Goal: Task Accomplishment & Management: Use online tool/utility

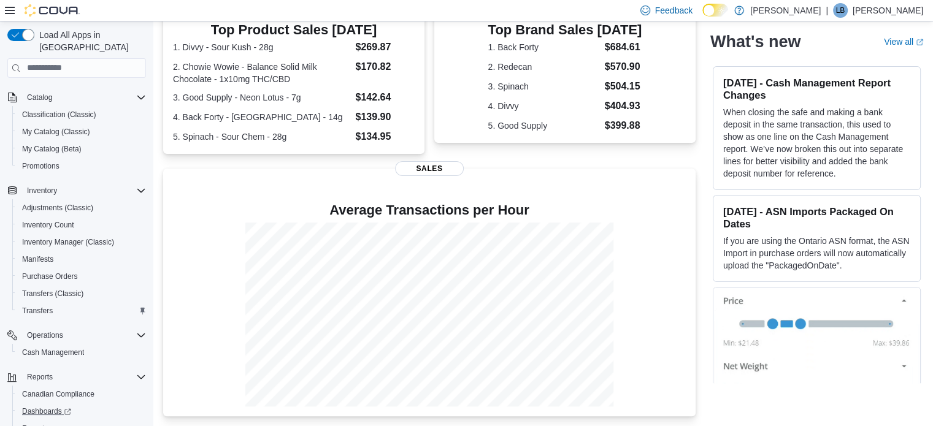
scroll to position [174, 0]
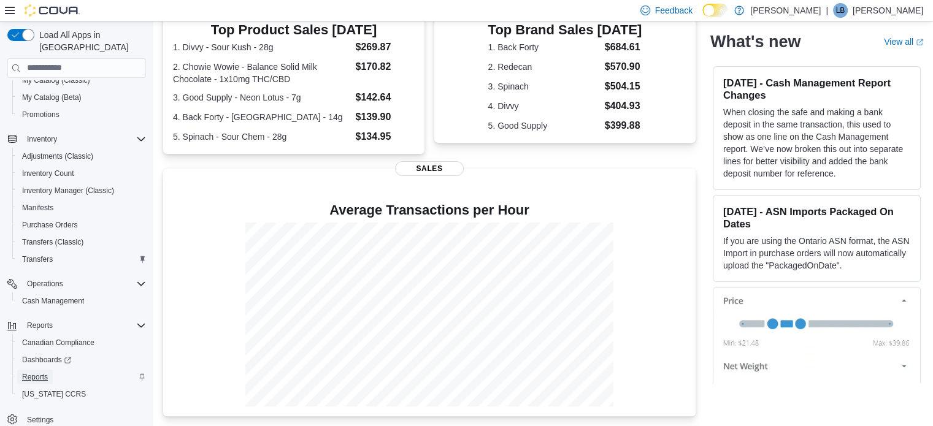
click at [34, 372] on span "Reports" at bounding box center [35, 377] width 26 height 10
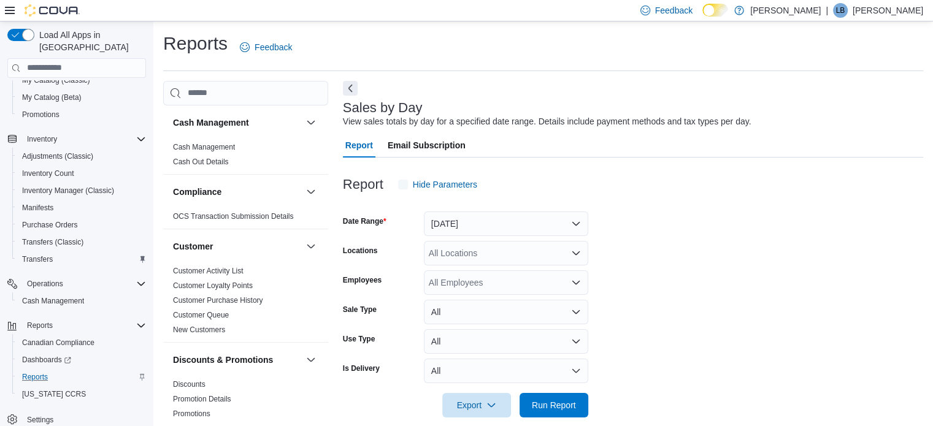
scroll to position [15, 0]
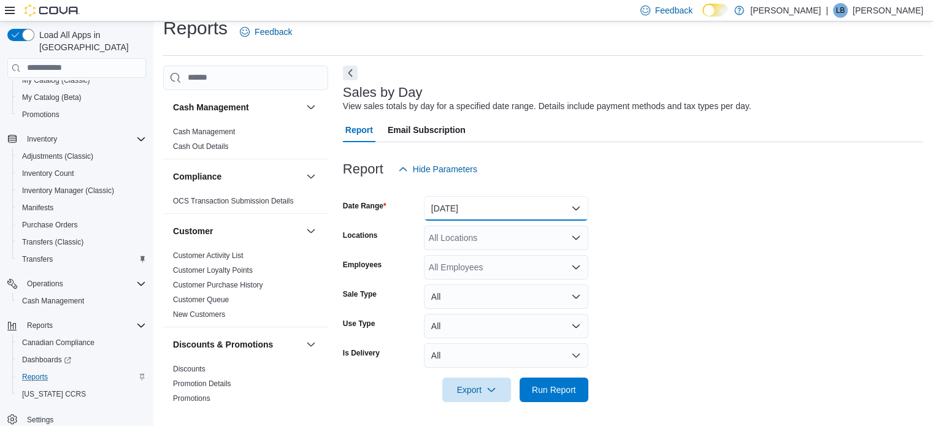
click at [584, 204] on button "[DATE]" at bounding box center [506, 208] width 164 height 25
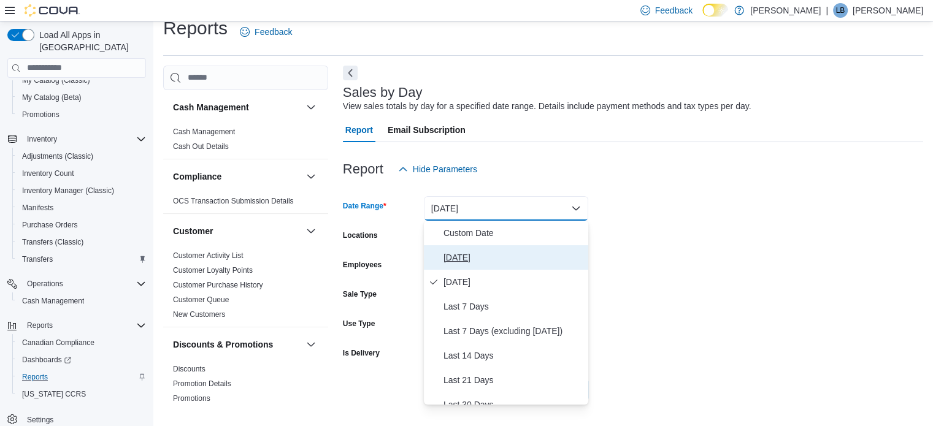
click at [462, 252] on span "[DATE]" at bounding box center [513, 257] width 140 height 15
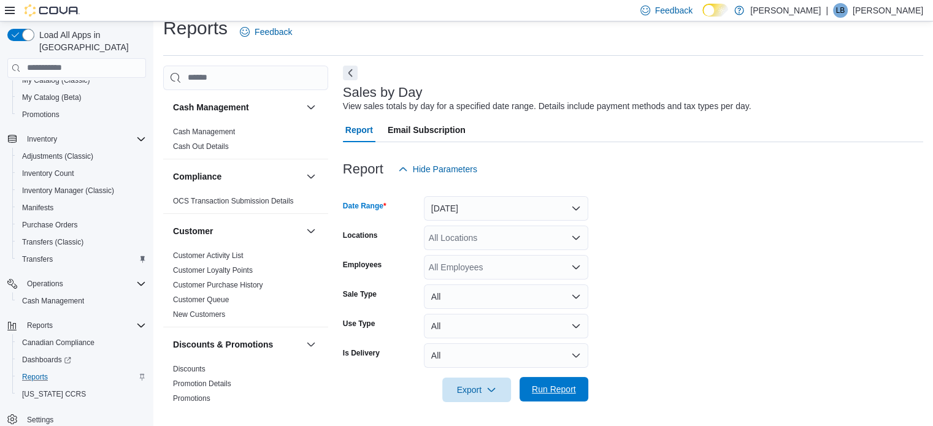
click at [557, 393] on span "Run Report" at bounding box center [554, 389] width 44 height 12
click at [554, 384] on span "Run Report" at bounding box center [554, 389] width 44 height 12
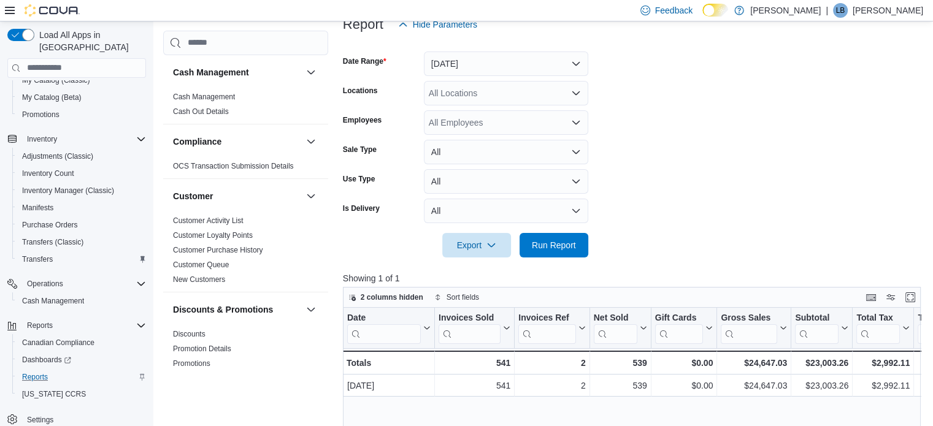
scroll to position [3, 0]
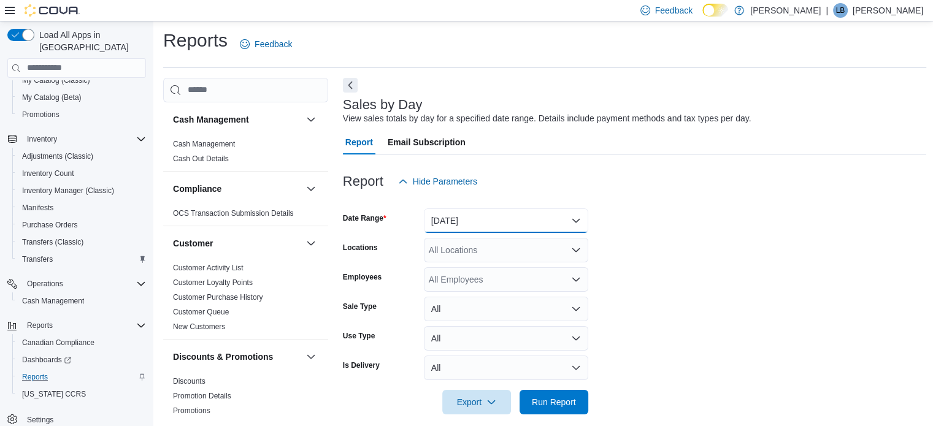
click at [525, 215] on button "[DATE]" at bounding box center [506, 220] width 164 height 25
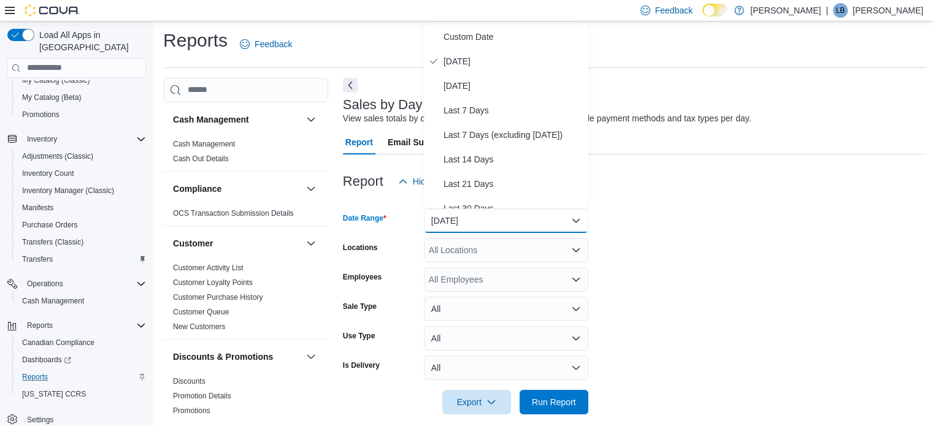
click at [476, 61] on span "[DATE]" at bounding box center [513, 61] width 140 height 15
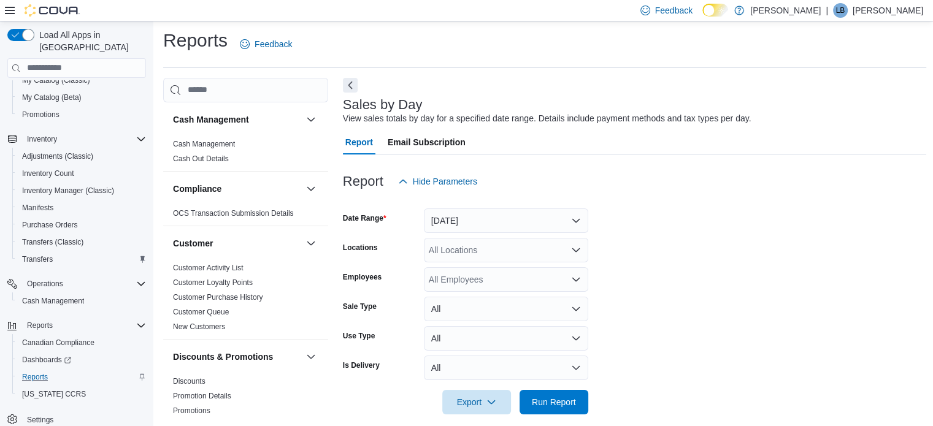
click at [622, 203] on div at bounding box center [635, 201] width 584 height 15
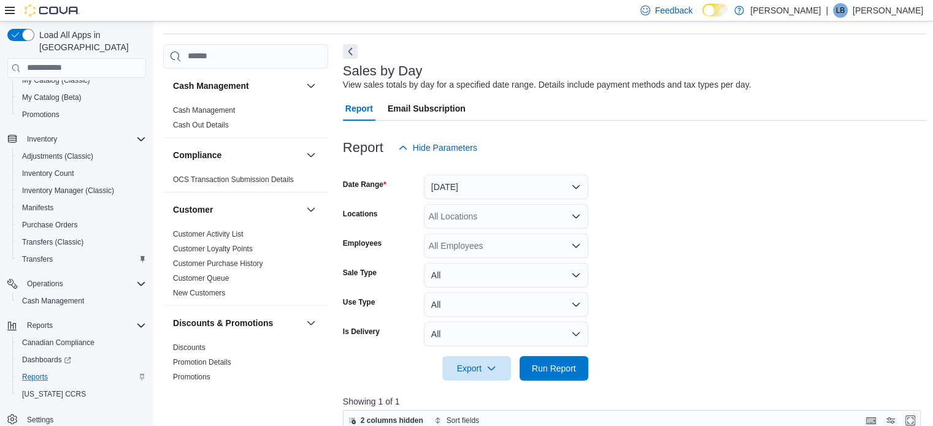
scroll to position [64, 0]
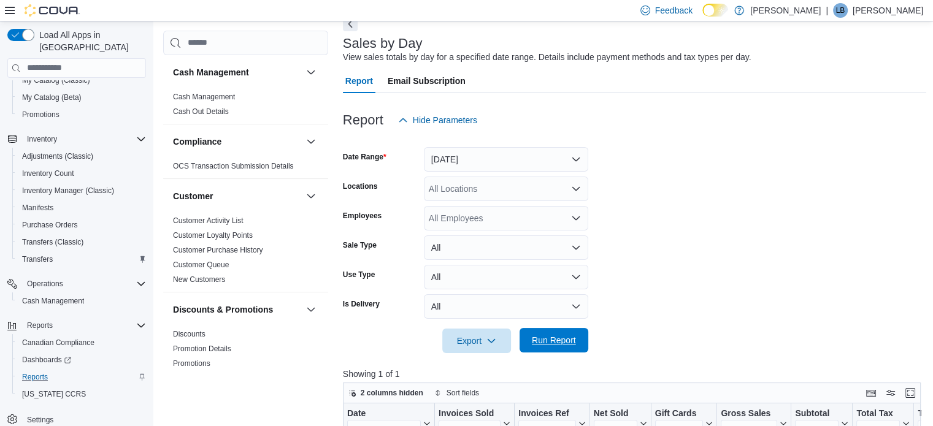
click at [549, 337] on span "Run Report" at bounding box center [554, 340] width 44 height 12
click at [488, 340] on icon "button" at bounding box center [491, 340] width 10 height 10
click at [692, 281] on form "Date Range [DATE] Locations All Locations Employees All Employees Sale Type All…" at bounding box center [635, 242] width 584 height 221
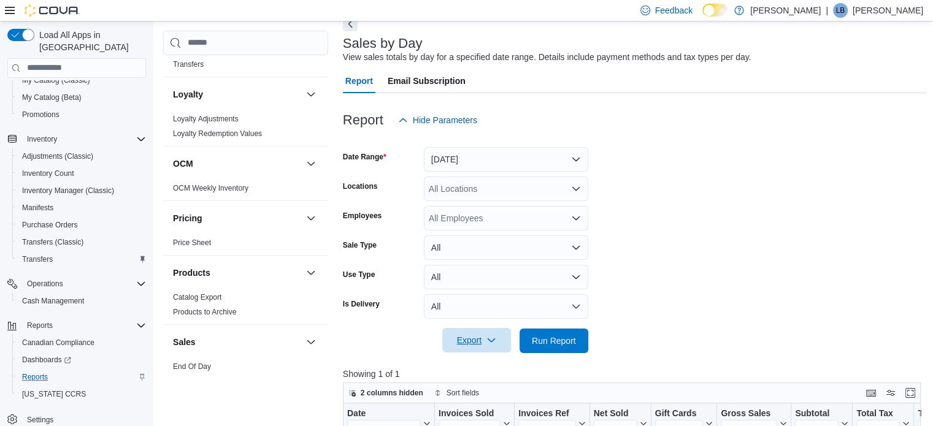
scroll to position [736, 0]
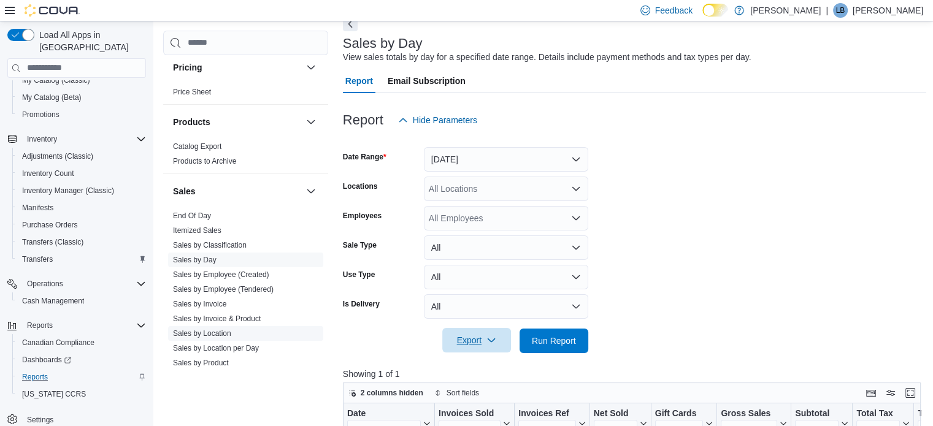
click at [205, 333] on link "Sales by Location" at bounding box center [202, 333] width 58 height 9
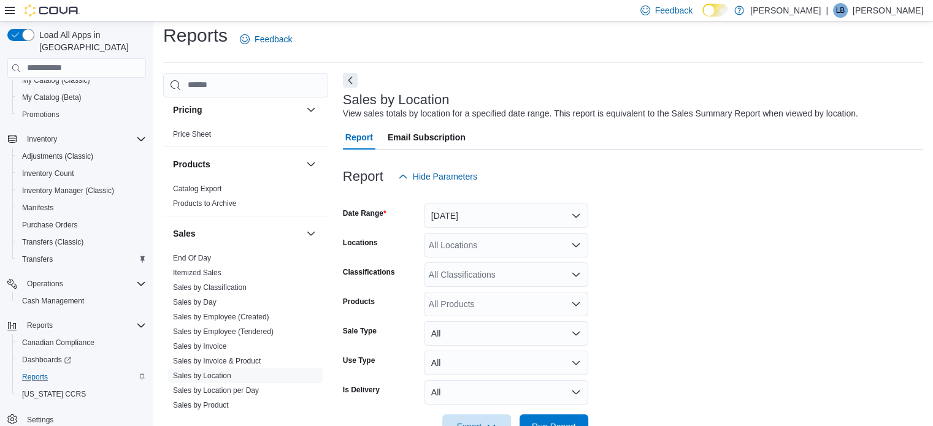
scroll to position [28, 0]
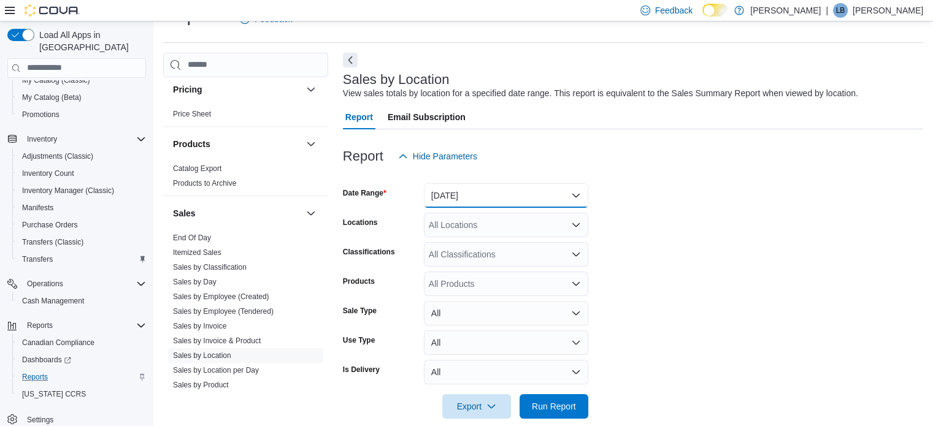
click at [499, 198] on button "[DATE]" at bounding box center [506, 195] width 164 height 25
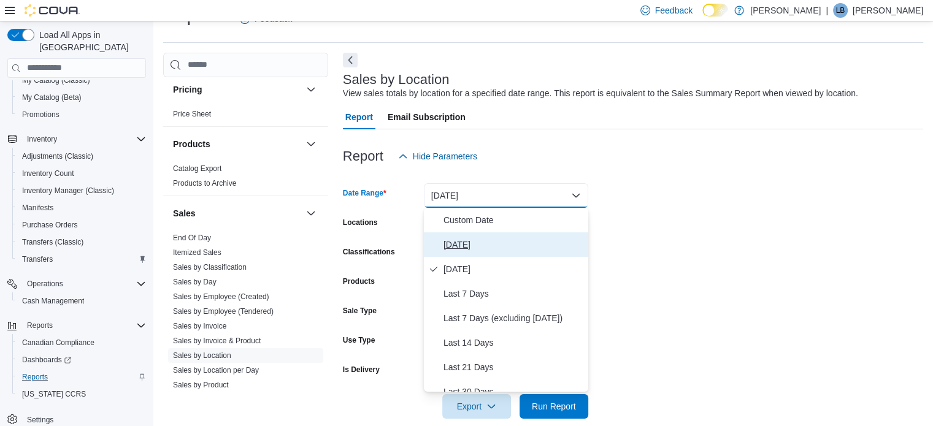
drag, startPoint x: 465, startPoint y: 240, endPoint x: 490, endPoint y: 242, distance: 25.3
click at [465, 241] on span "[DATE]" at bounding box center [513, 244] width 140 height 15
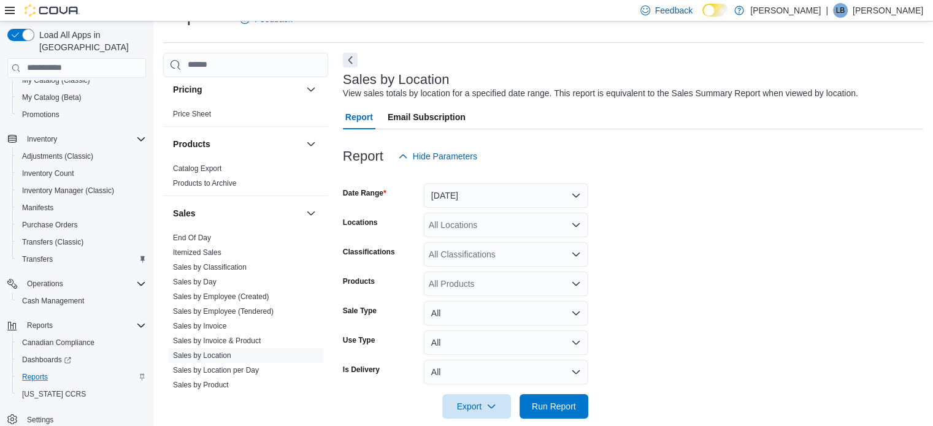
click at [688, 237] on form "Date Range [DATE] Locations All Locations Classifications All Classifications P…" at bounding box center [633, 294] width 580 height 250
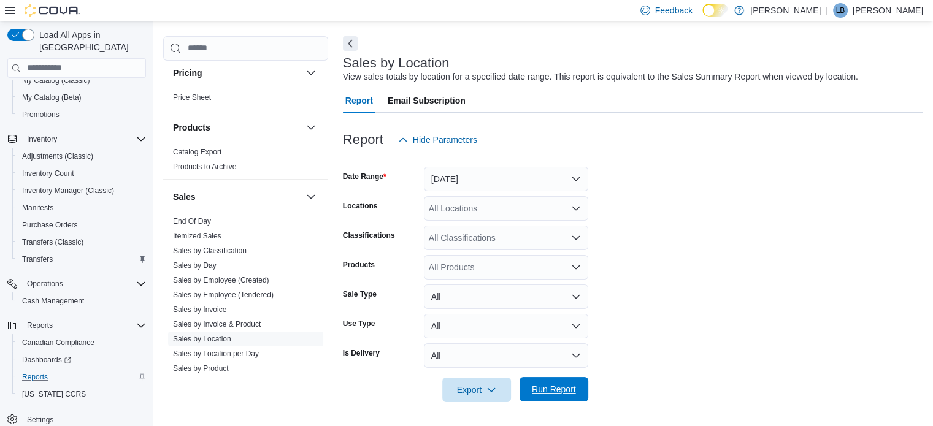
click at [565, 392] on span "Run Report" at bounding box center [554, 389] width 44 height 12
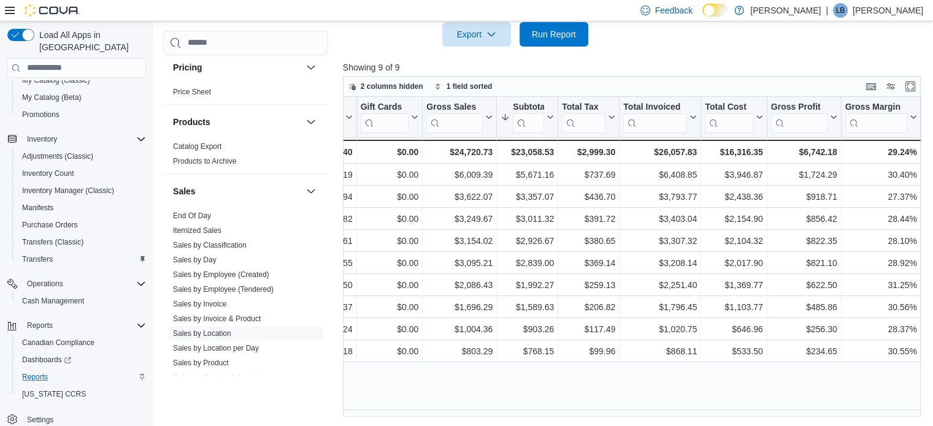
scroll to position [0, 324]
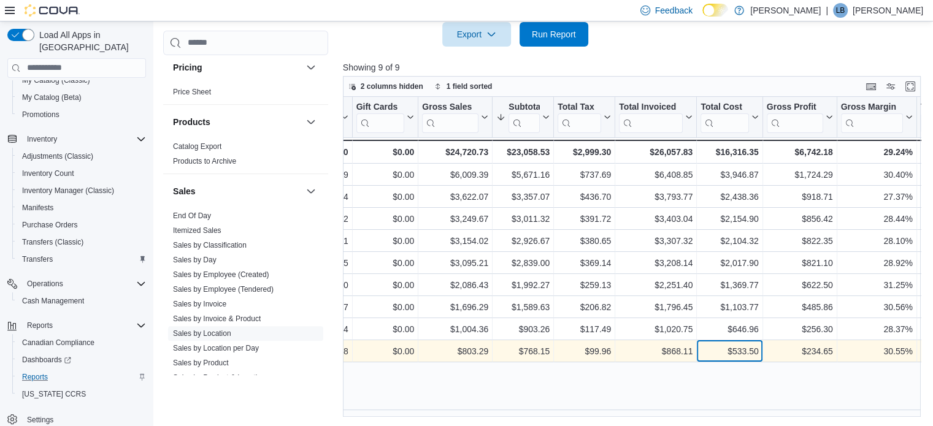
click at [743, 349] on div "$533.50" at bounding box center [729, 351] width 58 height 15
click at [741, 348] on div "$533.50" at bounding box center [729, 351] width 58 height 15
click at [674, 353] on div "$868.11" at bounding box center [656, 351] width 74 height 15
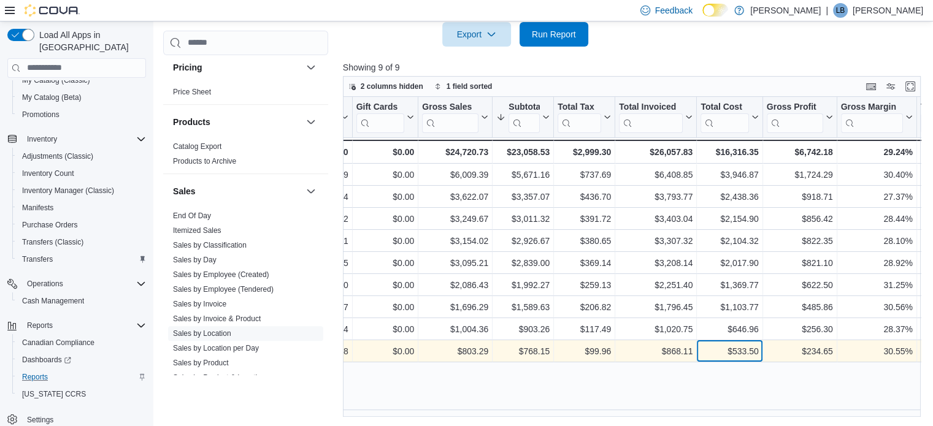
click at [757, 340] on div "$533.50 - Total Cost, column 10, row 9" at bounding box center [729, 351] width 66 height 22
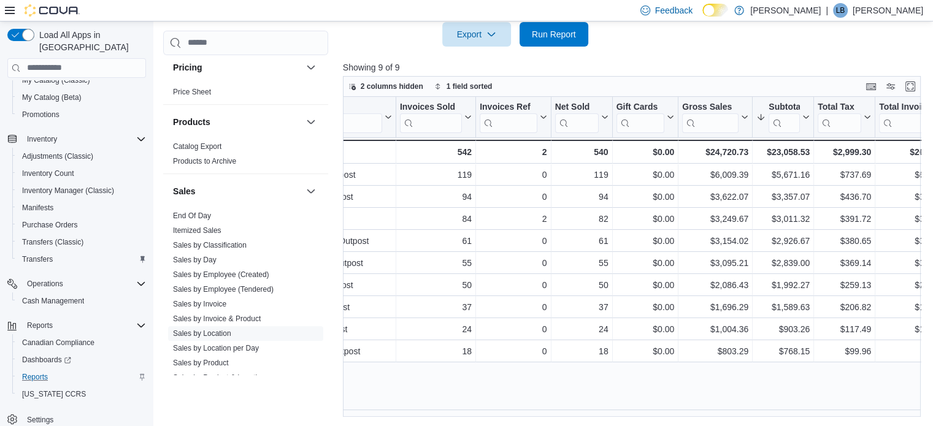
scroll to position [0, 0]
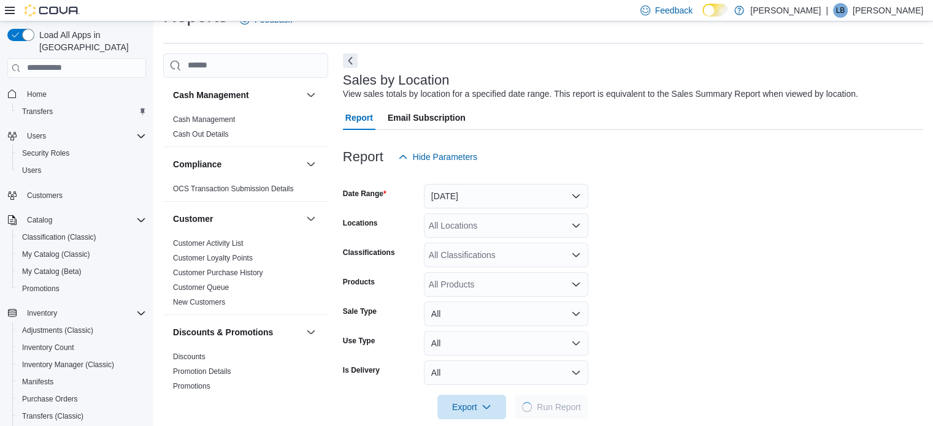
scroll to position [28, 0]
click at [557, 403] on span "Run Report" at bounding box center [554, 406] width 44 height 12
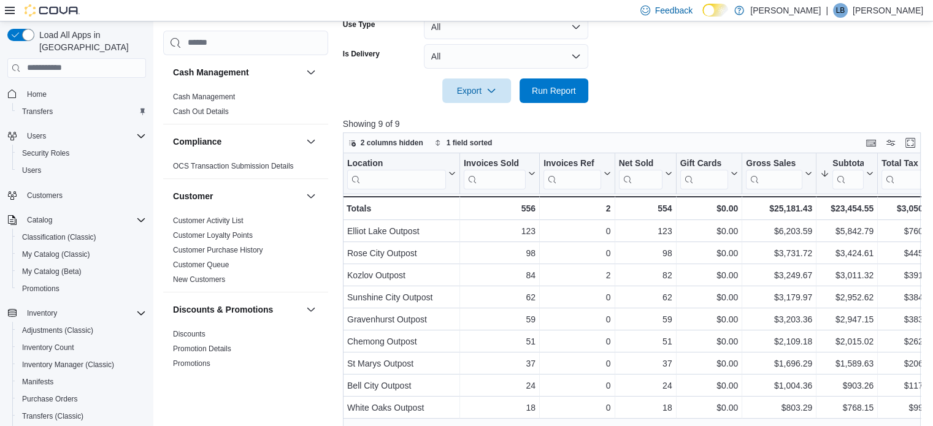
scroll to position [396, 0]
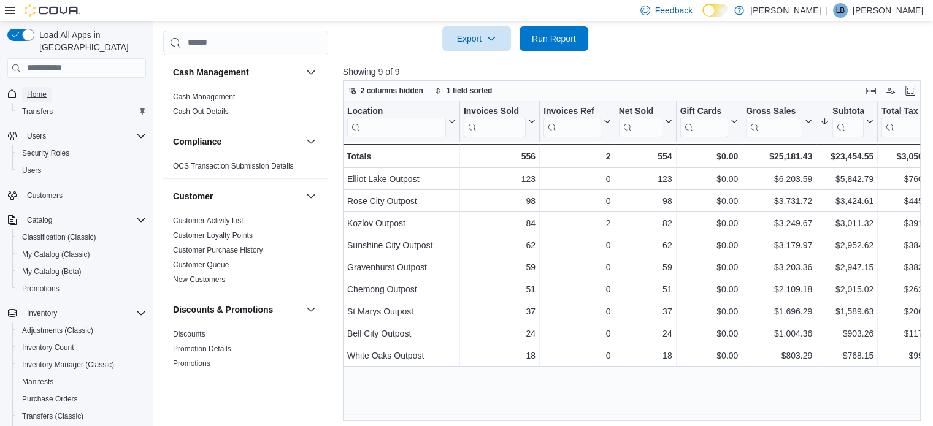
click at [39, 88] on span "Home" at bounding box center [37, 94] width 20 height 15
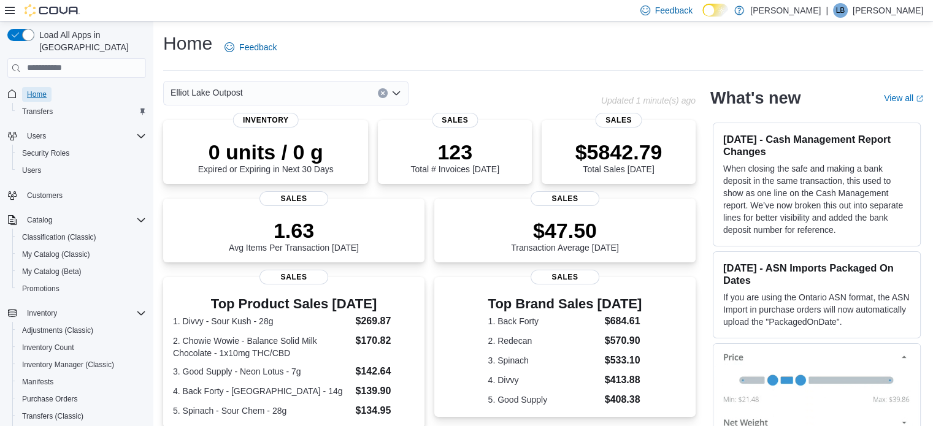
click at [34, 90] on span "Home" at bounding box center [37, 95] width 20 height 10
click at [22, 87] on link "Home" at bounding box center [36, 94] width 29 height 15
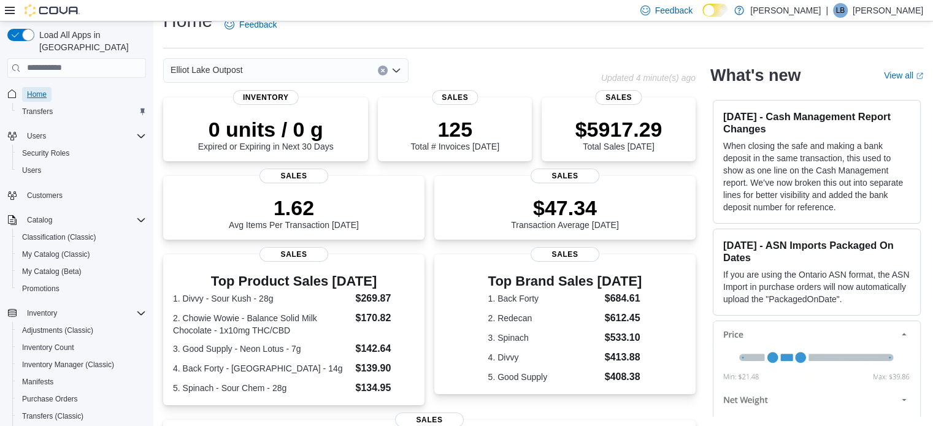
scroll to position [275, 0]
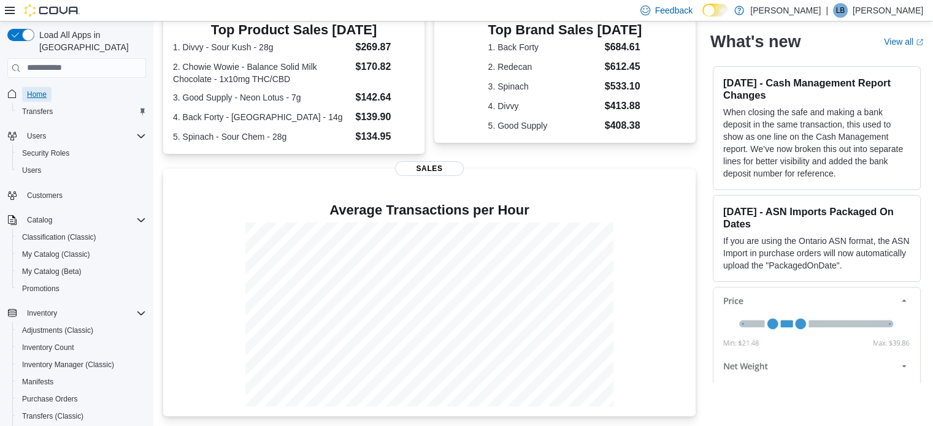
click at [22, 87] on link "Home" at bounding box center [36, 94] width 29 height 15
